Goal: Transaction & Acquisition: Obtain resource

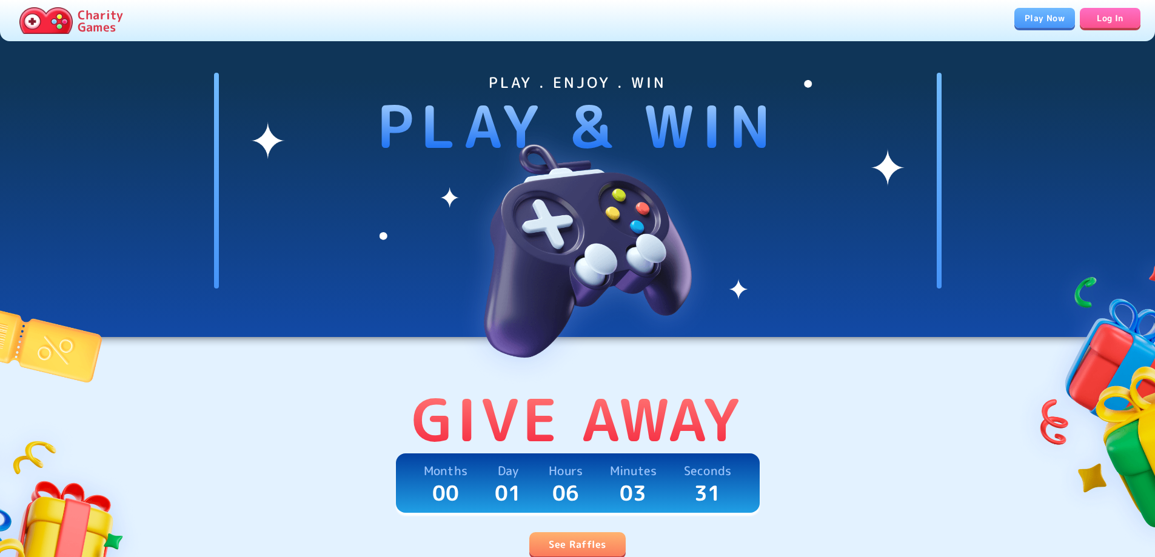
click at [1100, 18] on link "Log In" at bounding box center [1110, 18] width 61 height 20
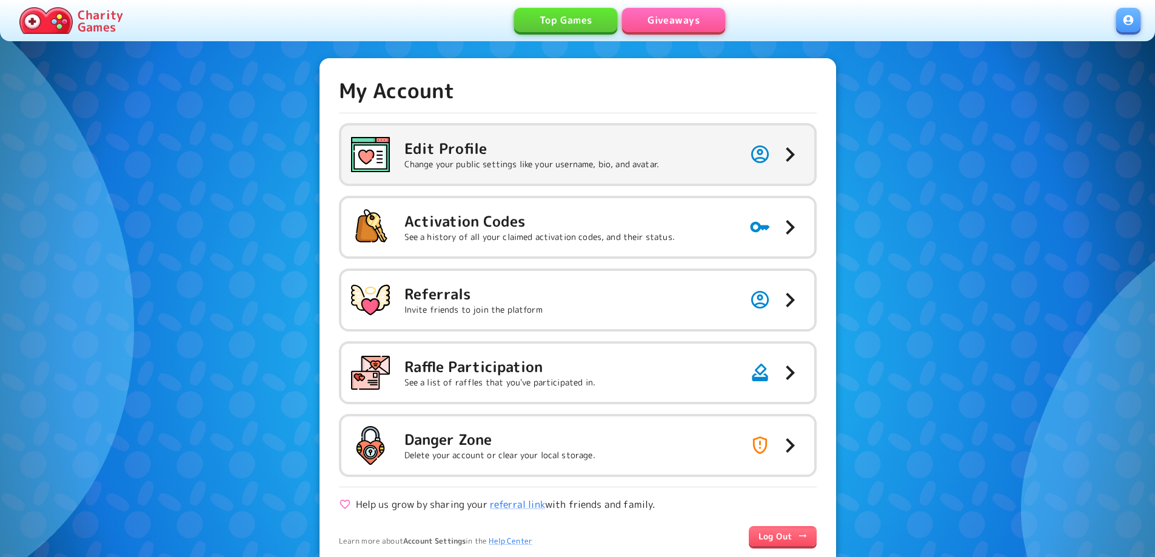
click at [705, 153] on button "Edit Profile Change your public settings like your username, bio, and avatar." at bounding box center [577, 155] width 473 height 58
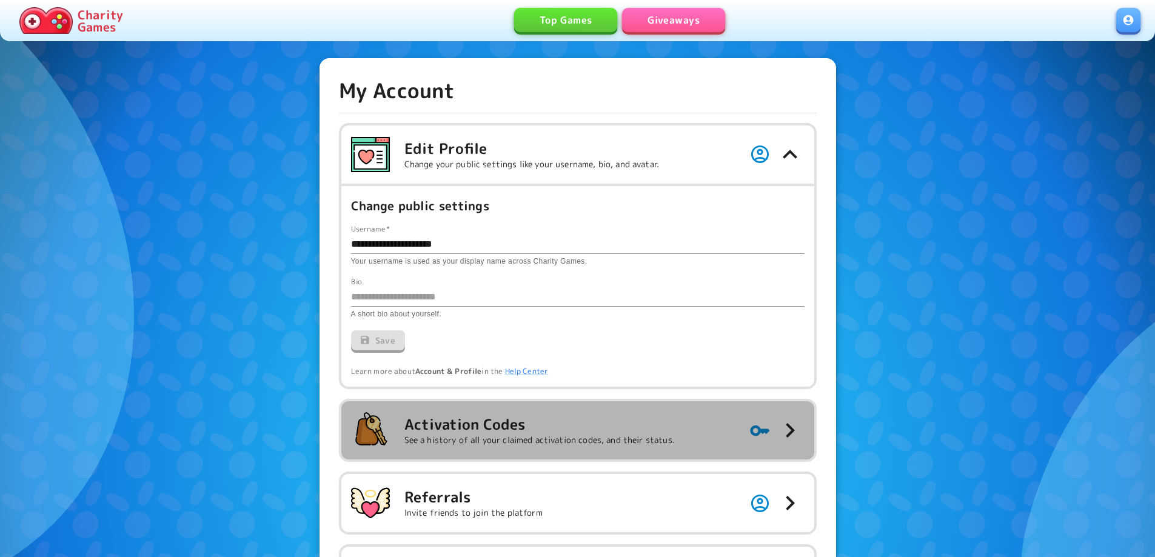
click at [534, 440] on p "See a history of all your claimed activation codes, and their status." at bounding box center [540, 440] width 271 height 12
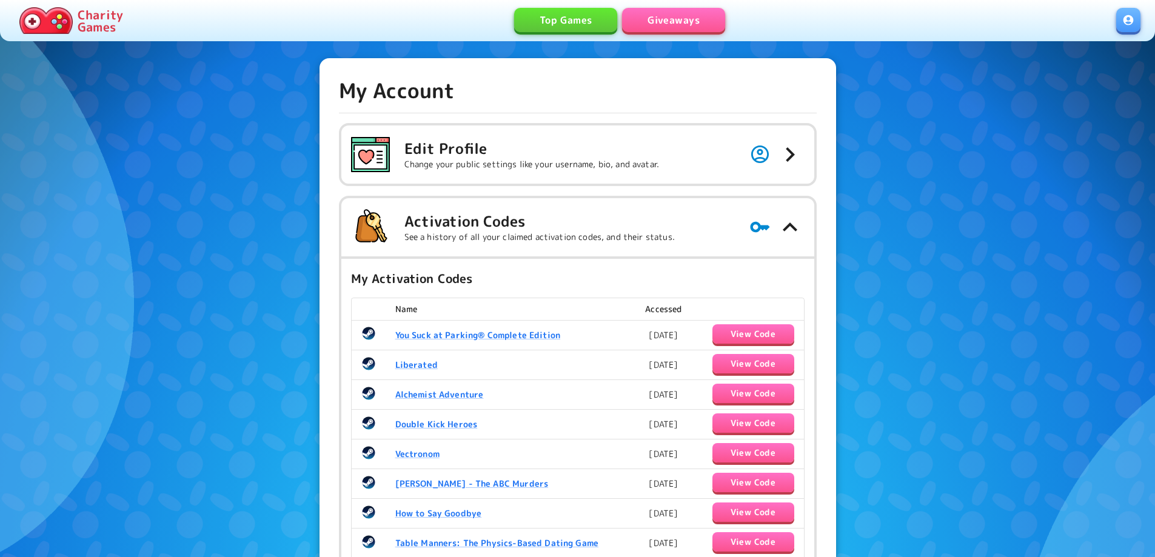
click at [657, 24] on link "Giveaways" at bounding box center [673, 20] width 103 height 24
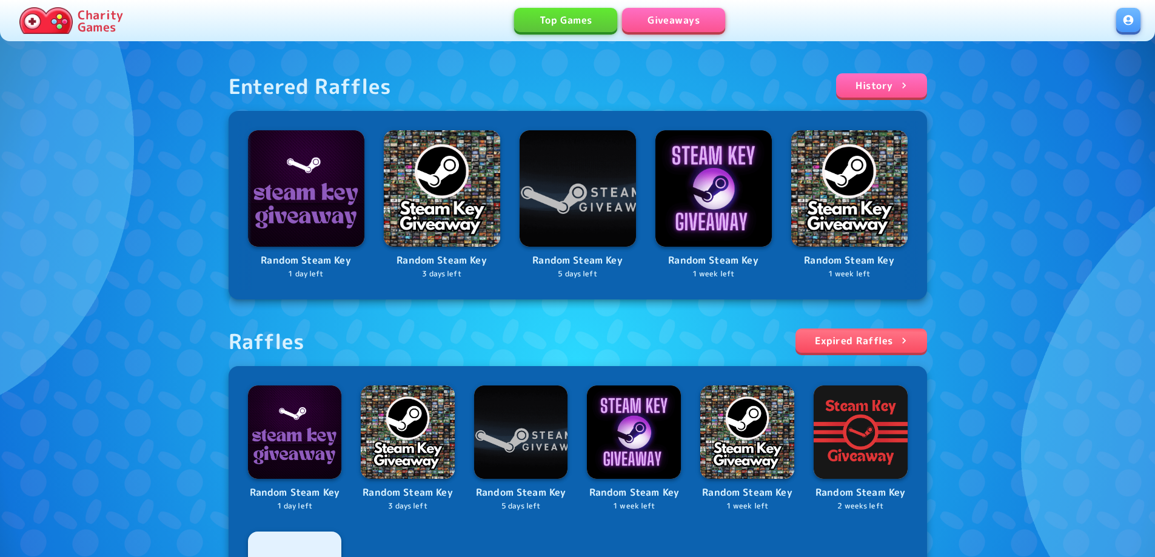
scroll to position [303, 0]
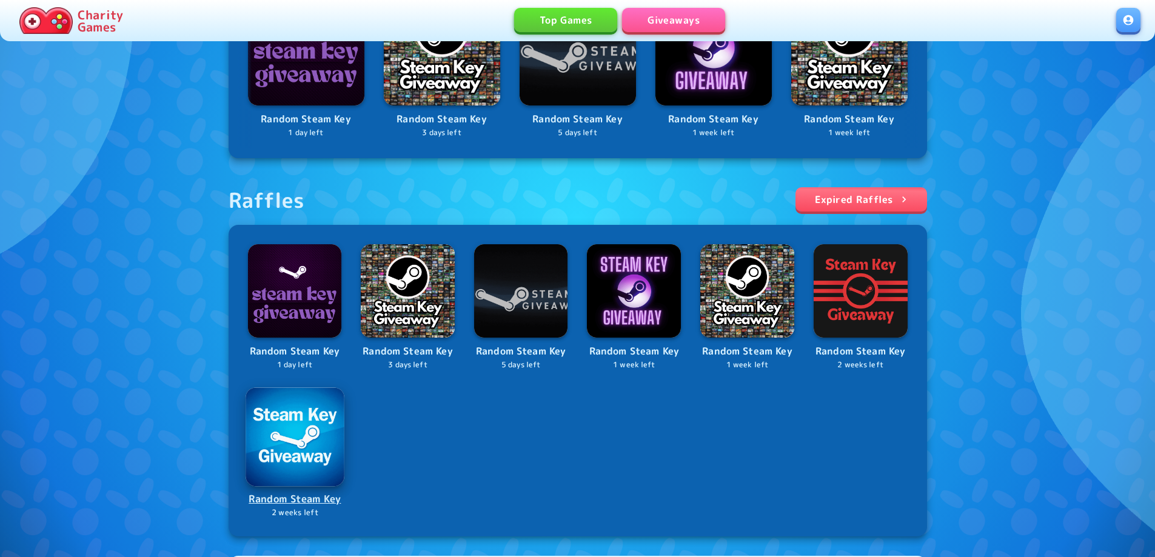
click at [309, 434] on img at bounding box center [295, 437] width 98 height 98
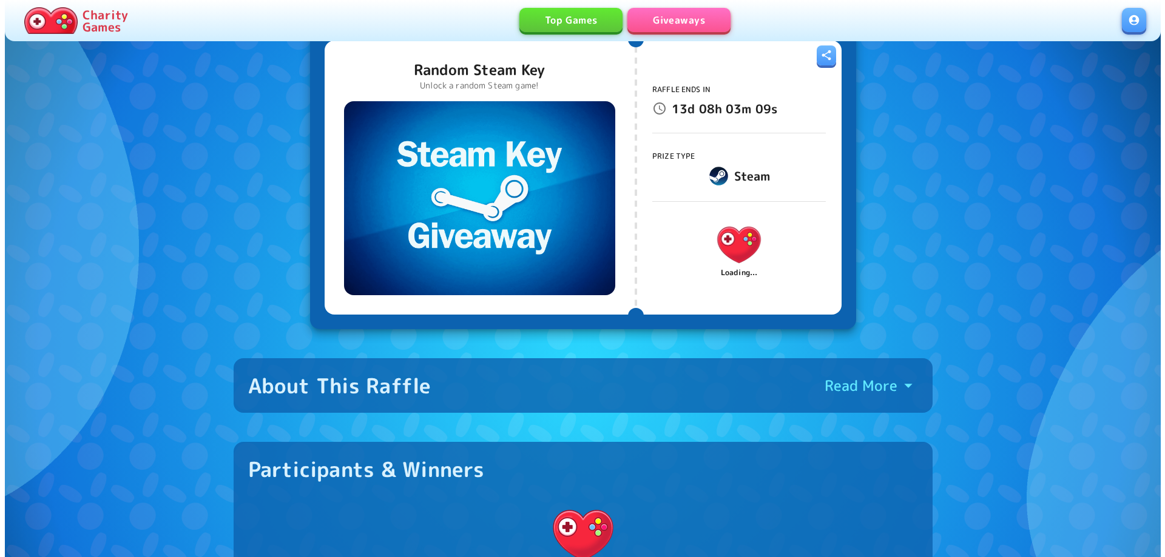
scroll to position [121, 0]
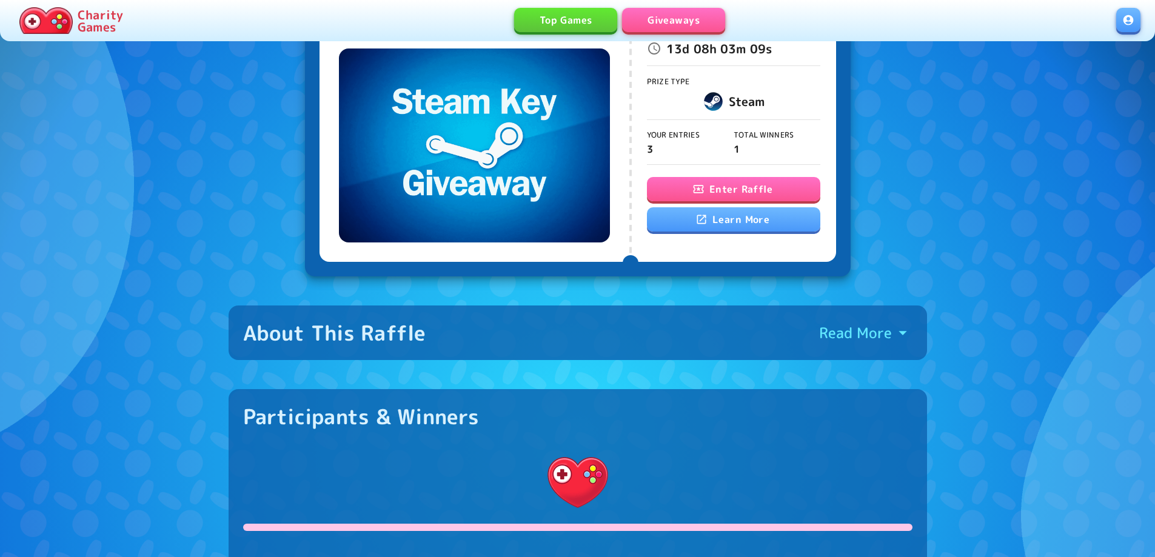
click at [712, 187] on button "Enter Raffle" at bounding box center [733, 189] width 173 height 24
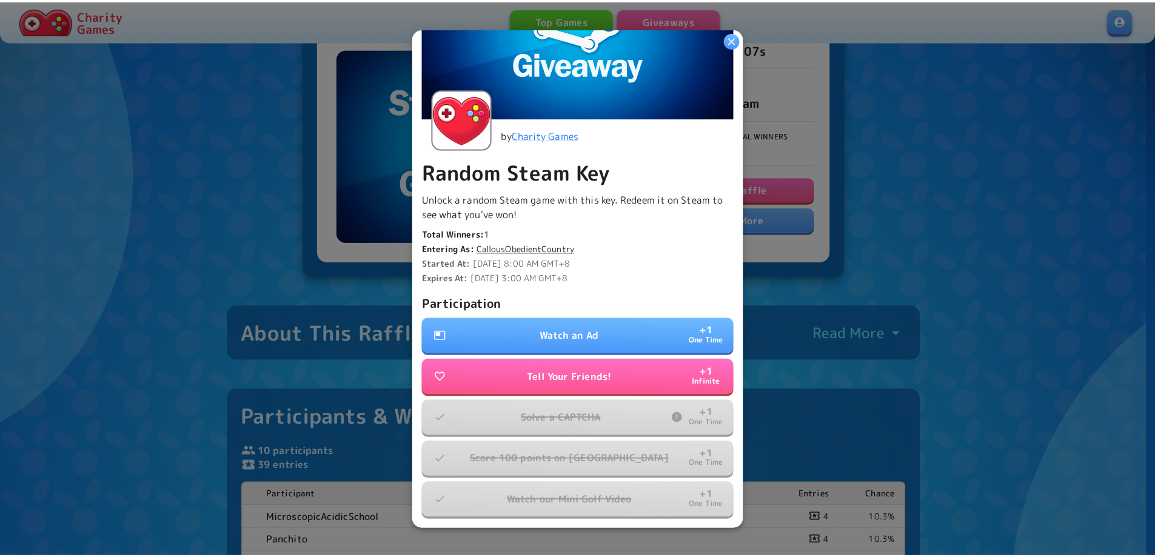
scroll to position [187, 0]
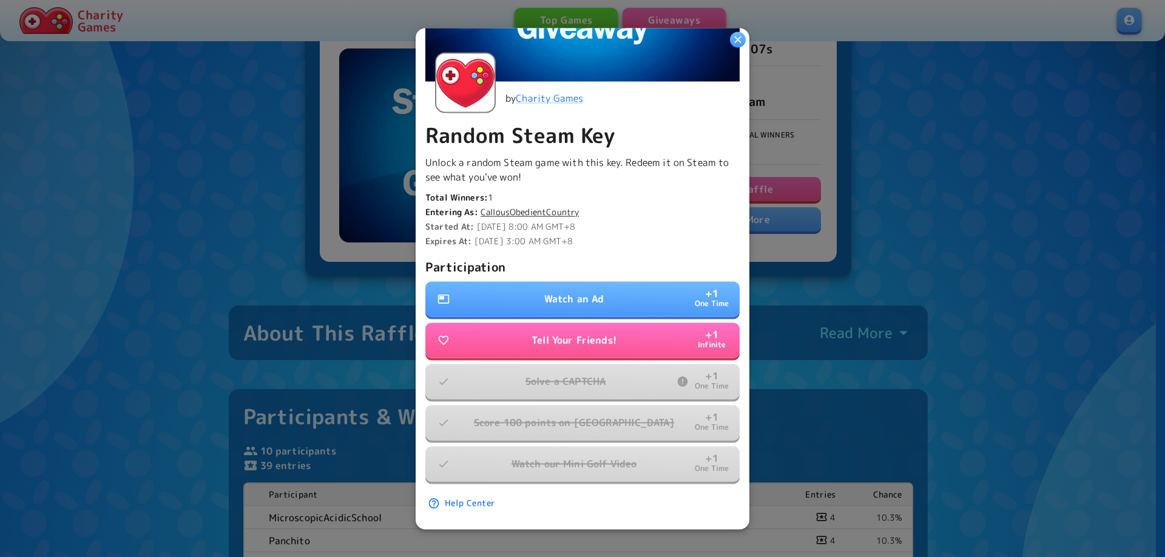
click at [562, 292] on p "Watch an Ad" at bounding box center [574, 299] width 60 height 15
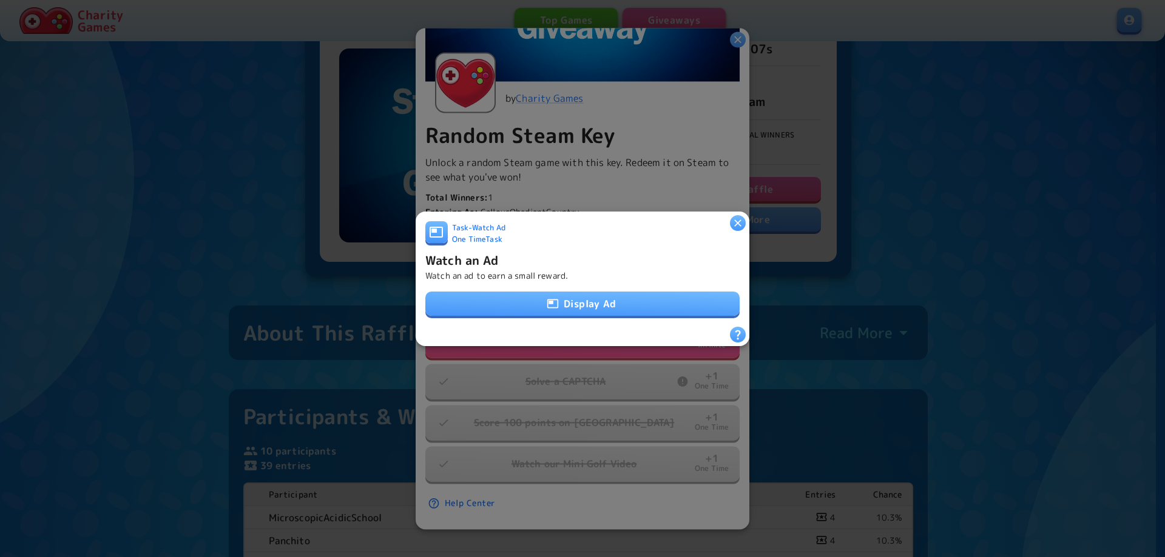
click at [676, 297] on button "Display Ad" at bounding box center [582, 304] width 314 height 24
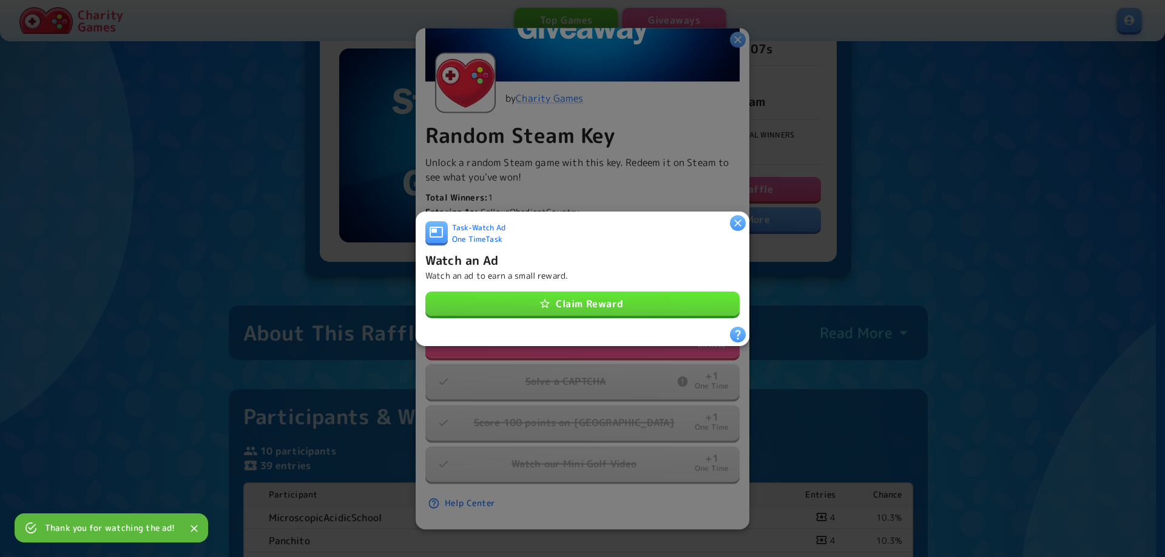
click at [667, 298] on button "Claim Reward" at bounding box center [582, 304] width 314 height 24
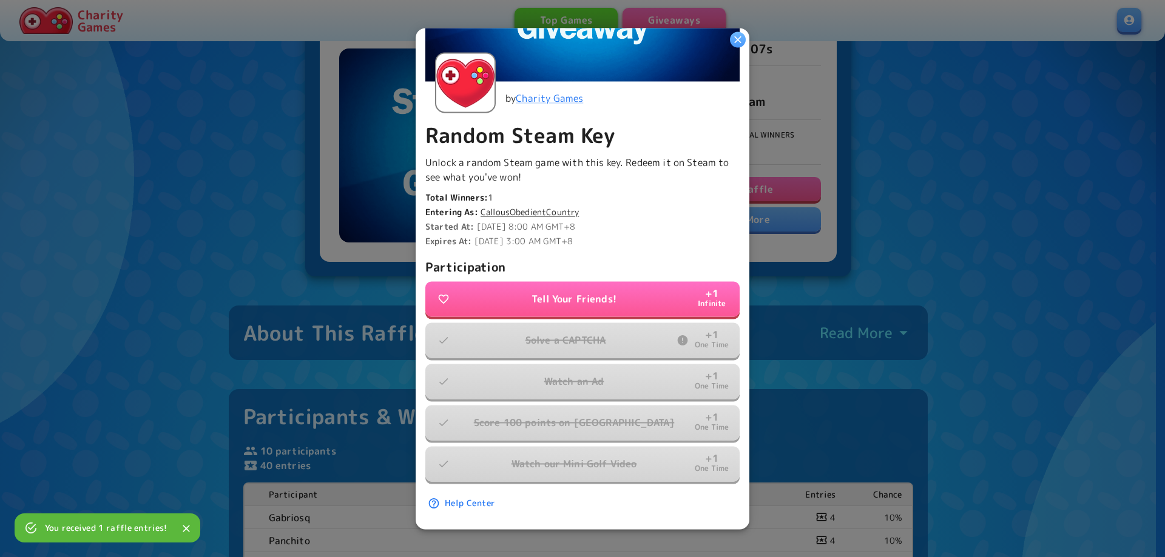
click at [954, 226] on div at bounding box center [582, 278] width 1165 height 557
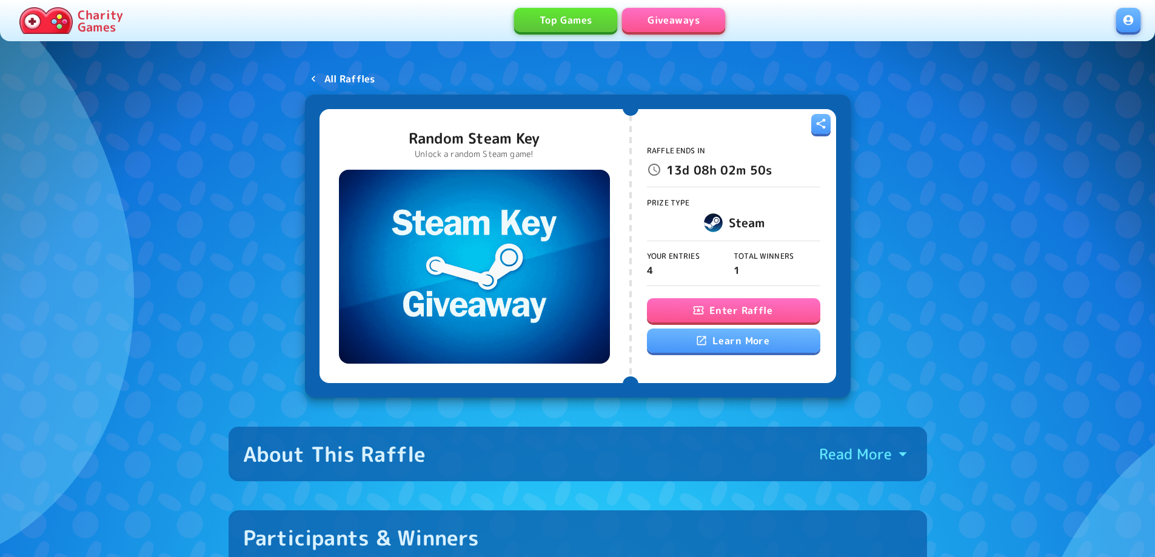
click at [343, 79] on p "All Raffles" at bounding box center [349, 79] width 51 height 15
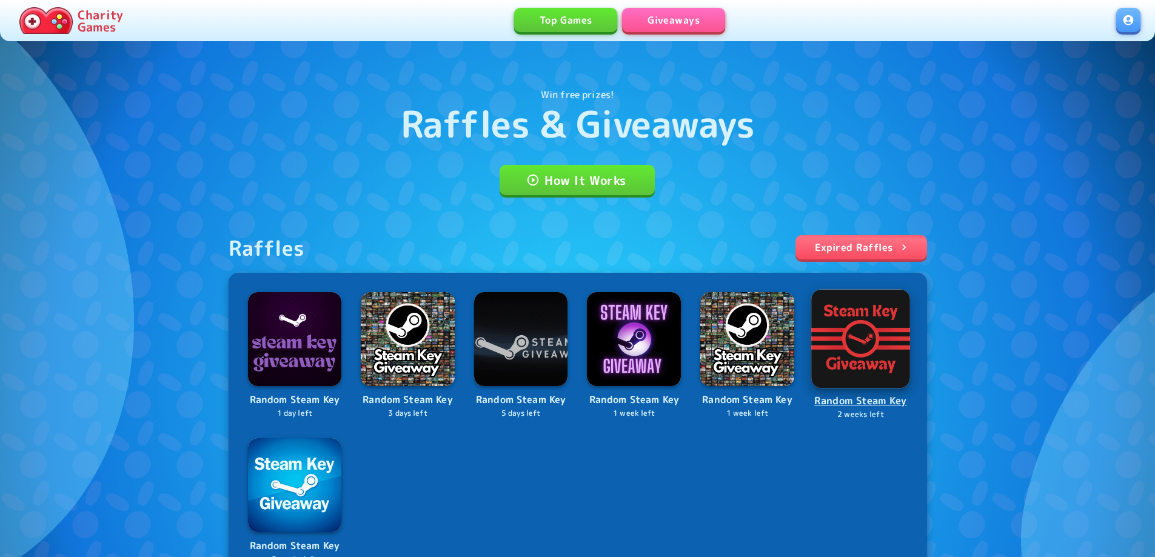
click at [870, 329] on img at bounding box center [861, 338] width 99 height 99
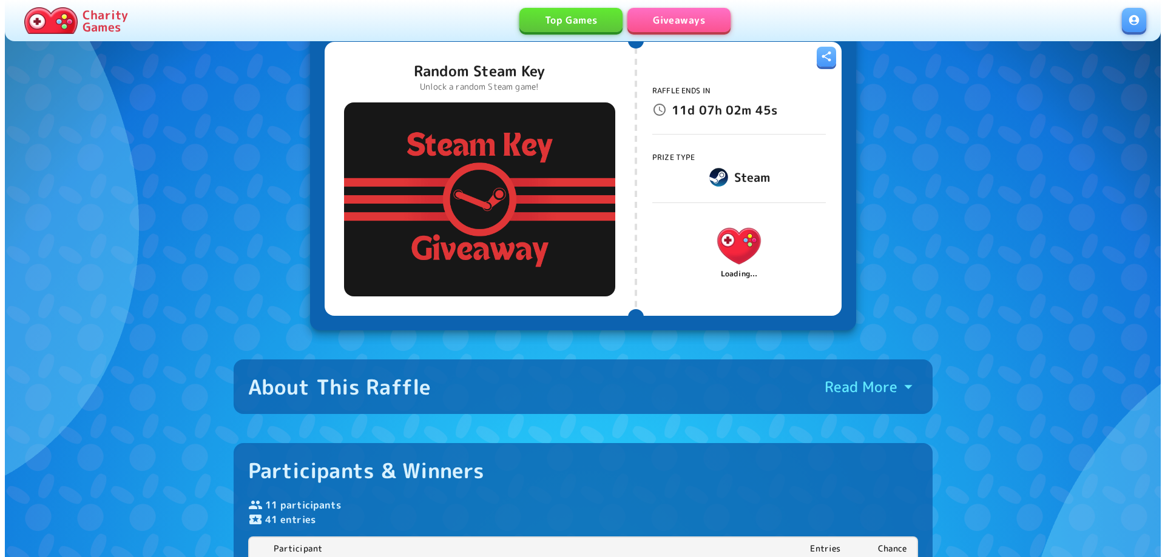
scroll to position [121, 0]
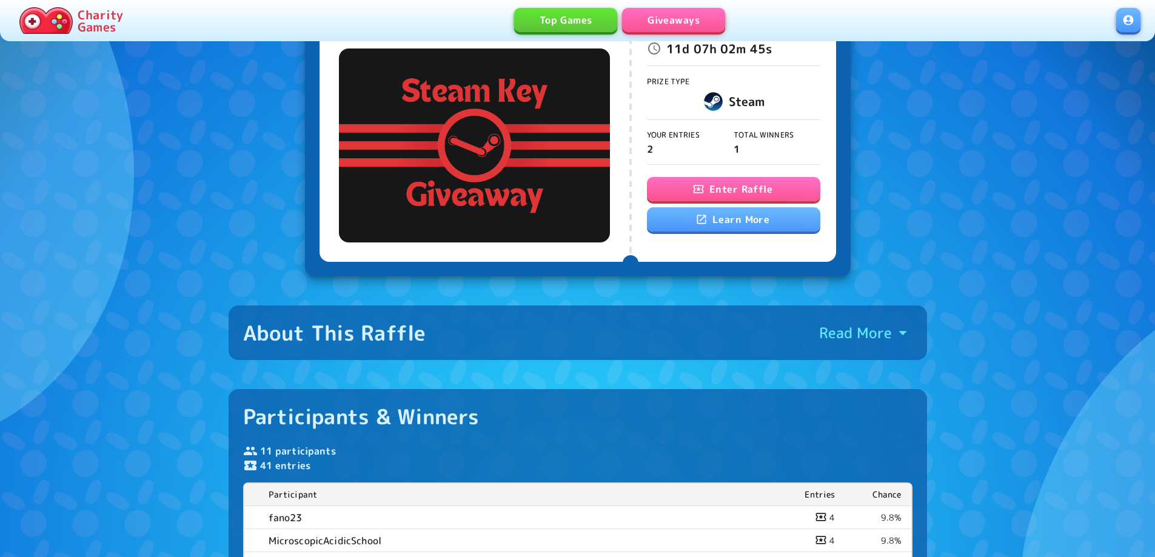
click at [763, 192] on button "Enter Raffle" at bounding box center [733, 189] width 173 height 24
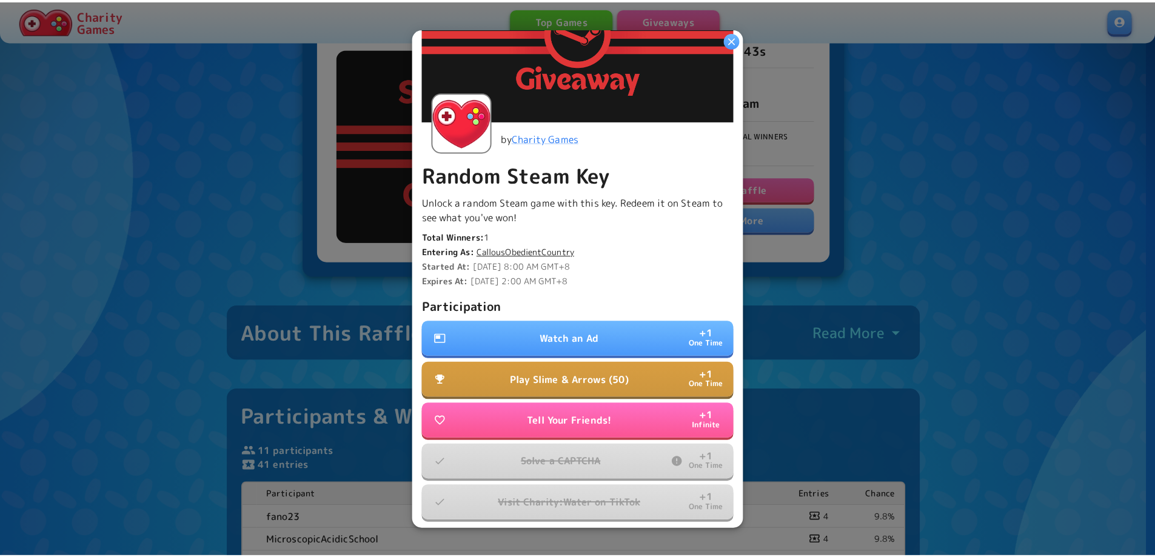
scroll to position [187, 0]
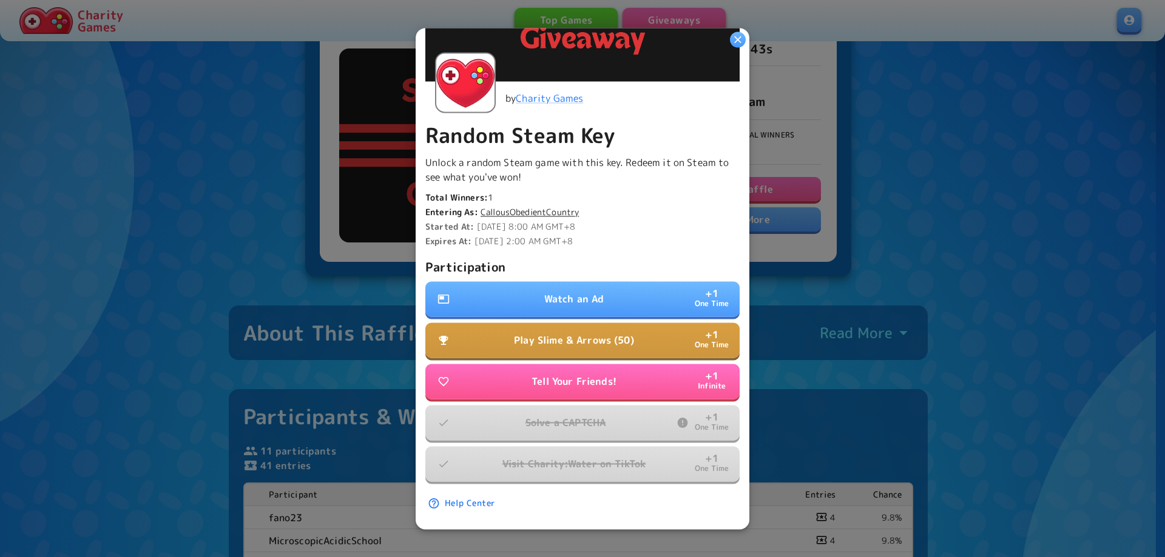
click at [631, 287] on button "Watch an Ad + 1 One Time" at bounding box center [582, 298] width 314 height 35
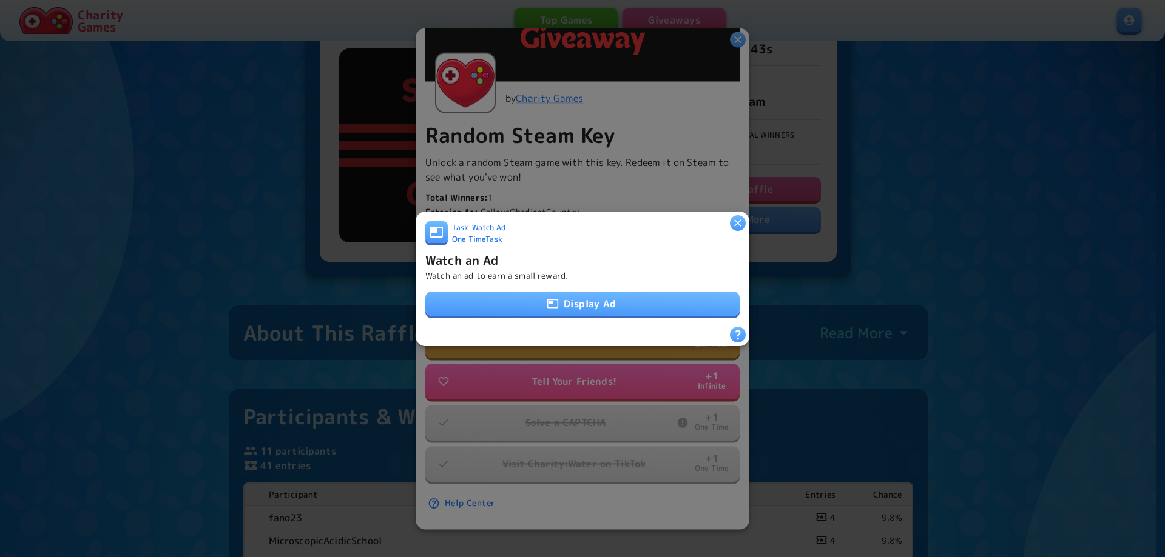
click at [710, 300] on button "Display Ad" at bounding box center [582, 304] width 314 height 24
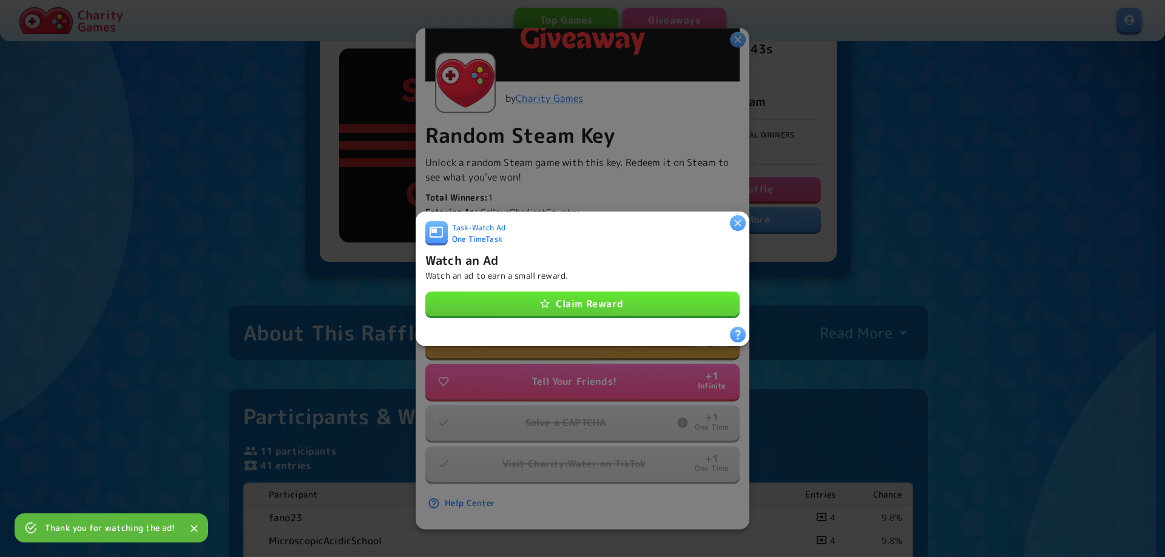
click at [669, 295] on button "Claim Reward" at bounding box center [582, 304] width 314 height 24
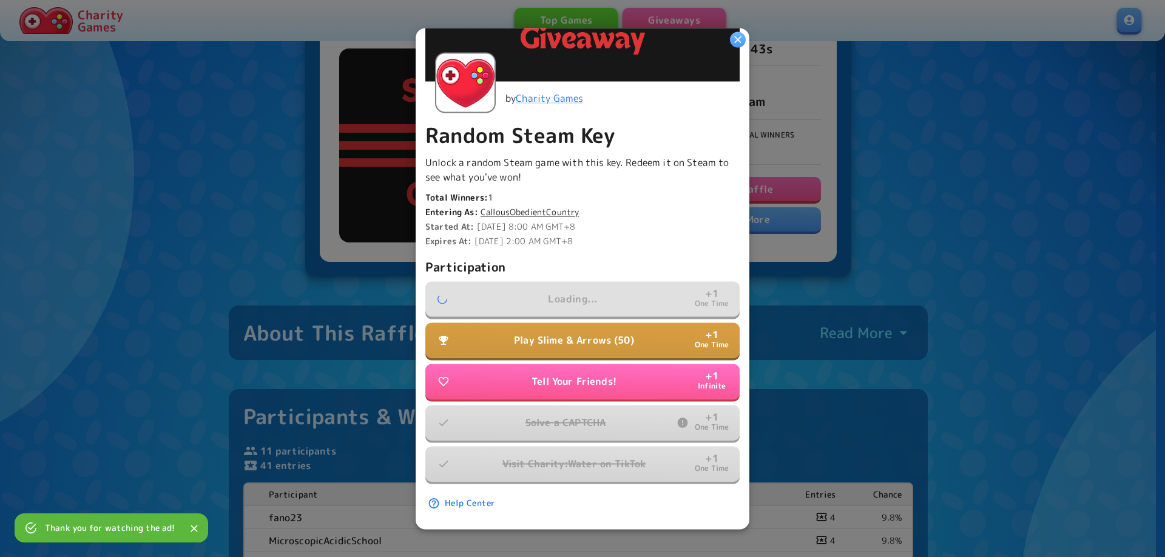
click at [945, 188] on div at bounding box center [582, 278] width 1165 height 557
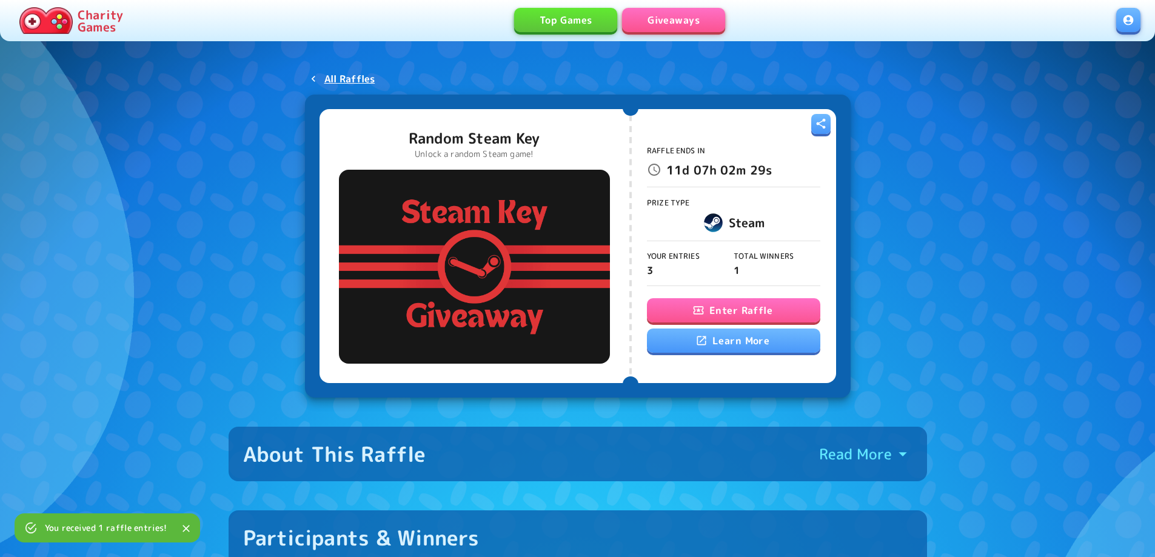
click at [673, 30] on link "Giveaways" at bounding box center [673, 20] width 103 height 24
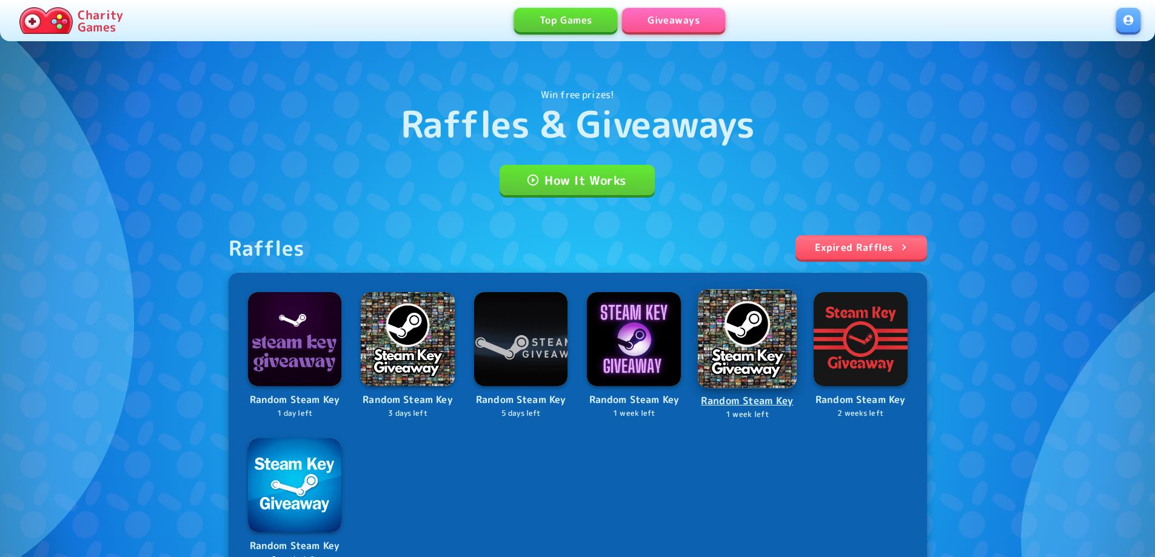
click at [770, 352] on img at bounding box center [747, 338] width 99 height 99
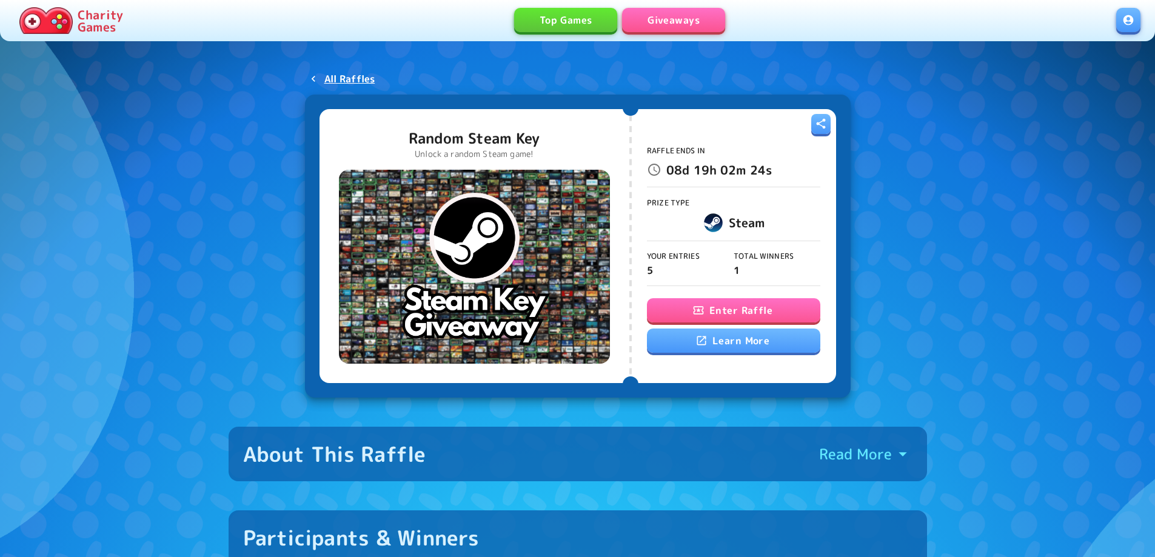
click at [752, 317] on button "Enter Raffle" at bounding box center [733, 310] width 173 height 24
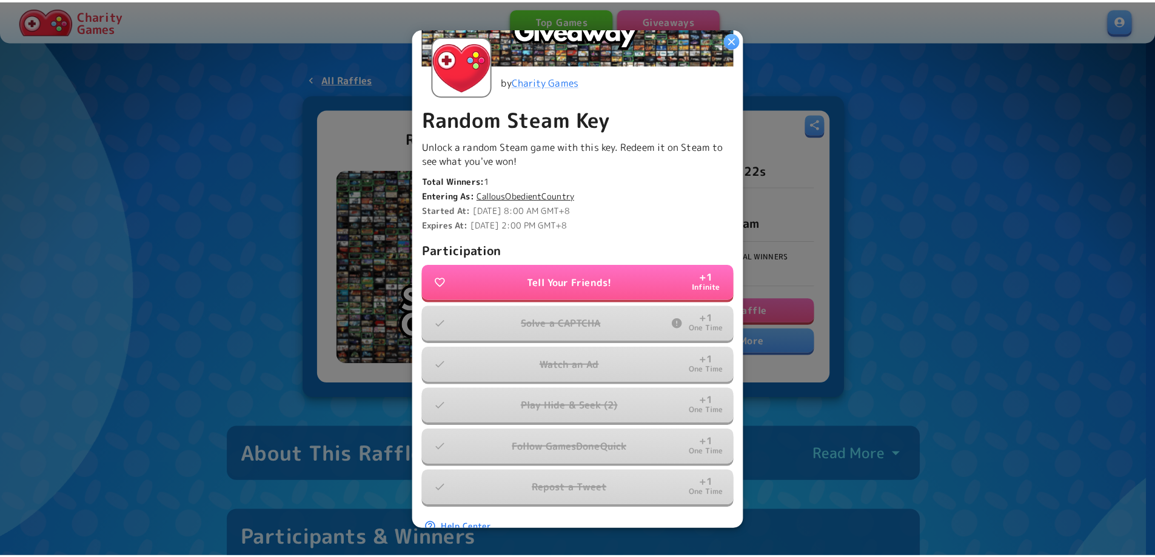
scroll to position [229, 0]
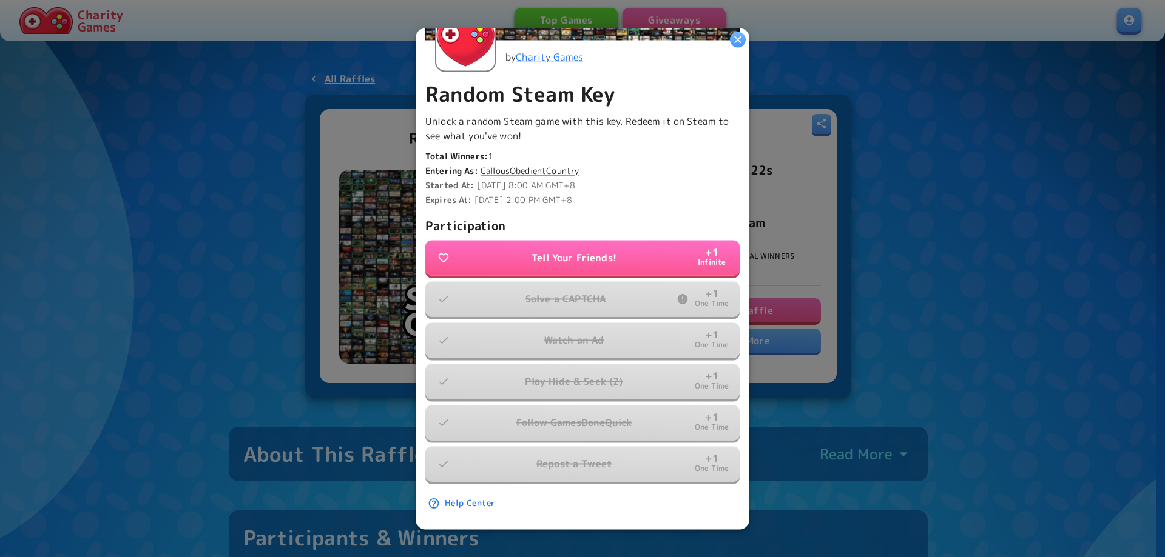
click at [855, 323] on div at bounding box center [582, 278] width 1165 height 557
